Goal: Navigation & Orientation: Find specific page/section

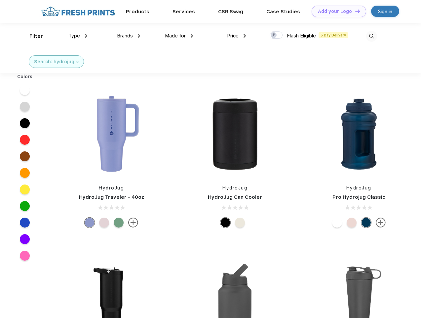
click at [337, 11] on link "Add your Logo Design Tool" at bounding box center [339, 12] width 55 height 12
click at [0, 0] on div "Design Tool" at bounding box center [0, 0] width 0 height 0
click at [355, 11] on link "Add your Logo Design Tool" at bounding box center [339, 12] width 55 height 12
click at [32, 36] on div "Filter" at bounding box center [36, 36] width 14 height 8
click at [78, 36] on span "Type" at bounding box center [74, 36] width 12 height 6
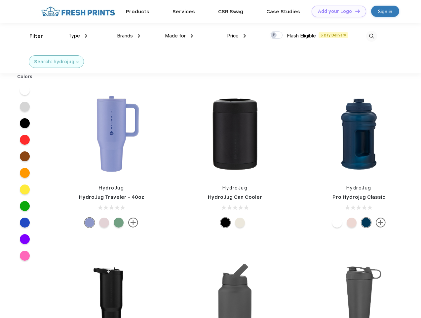
click at [129, 36] on span "Brands" at bounding box center [125, 36] width 16 height 6
click at [179, 36] on span "Made for" at bounding box center [175, 36] width 21 height 6
click at [237, 36] on span "Price" at bounding box center [233, 36] width 12 height 6
click at [277, 35] on div at bounding box center [276, 34] width 13 height 7
click at [274, 35] on input "checkbox" at bounding box center [272, 33] width 4 height 4
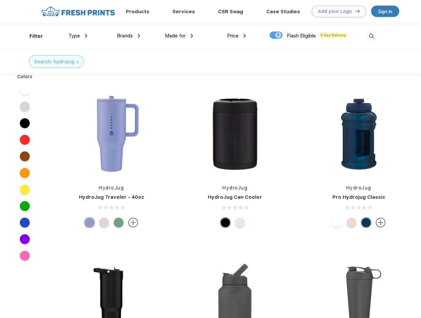
click at [372, 36] on img at bounding box center [371, 36] width 11 height 11
